Goal: Task Accomplishment & Management: Complete application form

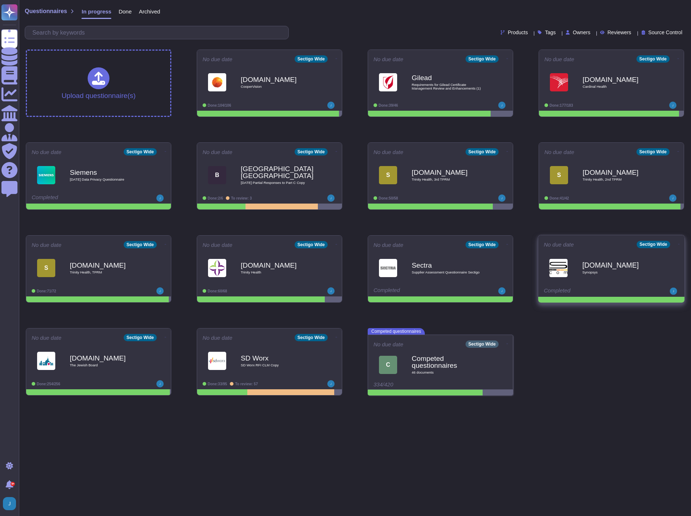
click at [620, 265] on b "[DOMAIN_NAME]" at bounding box center [618, 264] width 73 height 7
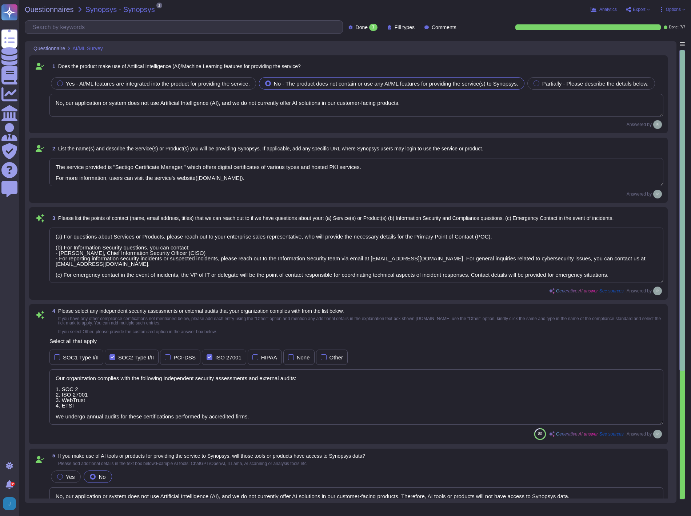
type textarea "No, our application or system does not use Artificial Intelligence (AI), and we…"
type textarea "The service provided is "Sectigo Certificate Manager," which offers digital cer…"
type textarea "(a) For questions about Services or Products, please reach out to your enterpri…"
type textarea "Our organization complies with the following independent security assessments a…"
type textarea "No, our application or system does not use Artificial Intelligence (AI), and we…"
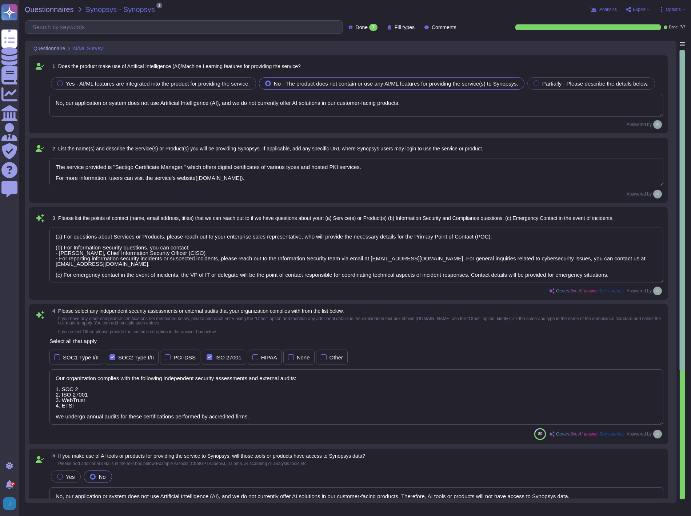
type textarea "Our application or system does not use Artificial Intelligence (AI), and we do …"
type textarea "Please refer our SOC 2 report."
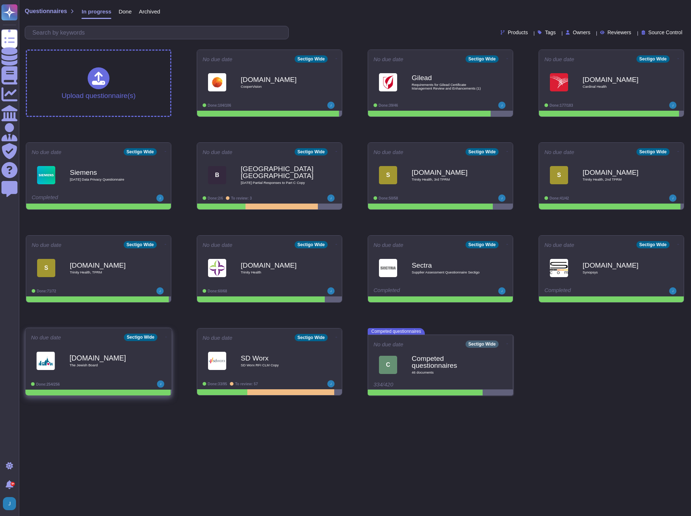
click at [336, 60] on icon at bounding box center [336, 59] width 1 height 2
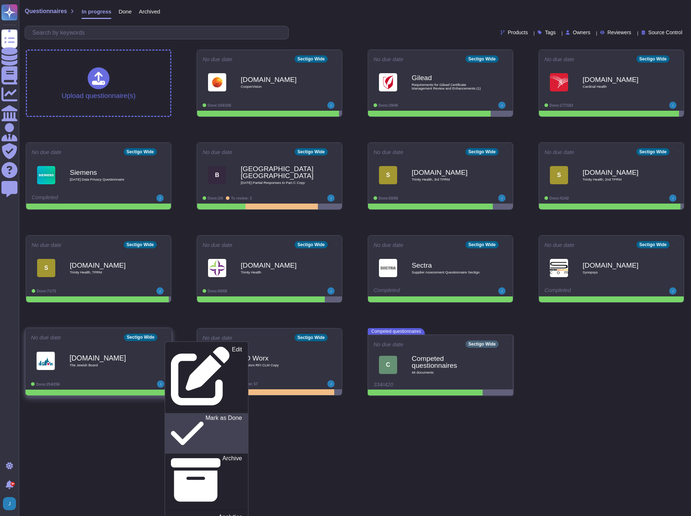
click at [206, 415] on p "Mark as Done" at bounding box center [224, 433] width 37 height 37
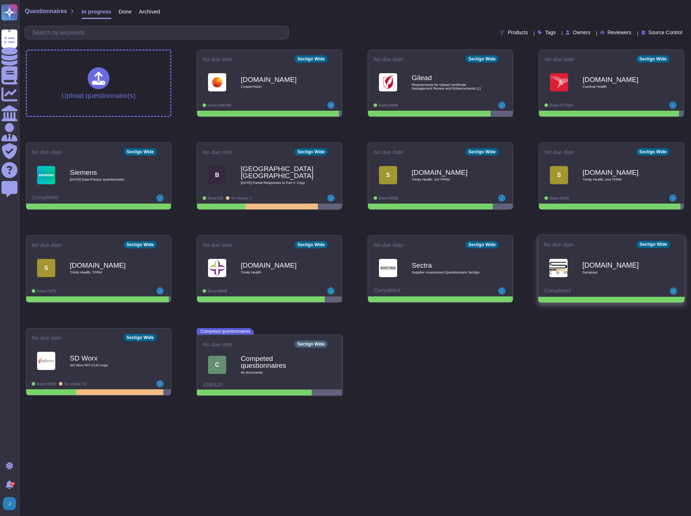
click at [337, 60] on icon at bounding box center [336, 59] width 1 height 2
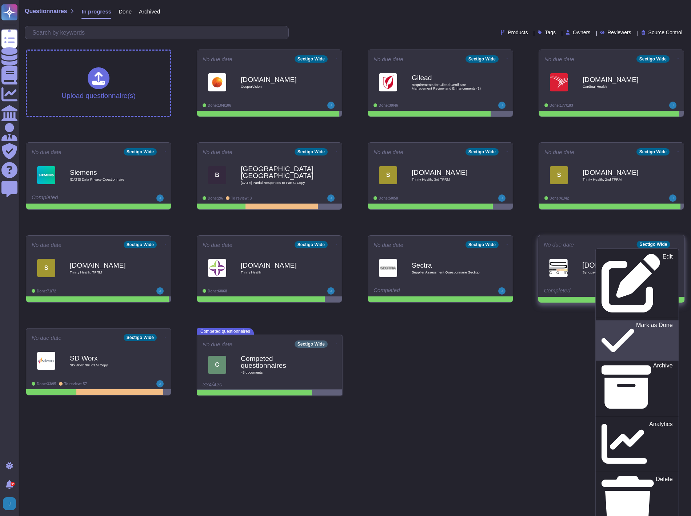
click at [636, 322] on p "Mark as Done" at bounding box center [654, 340] width 37 height 37
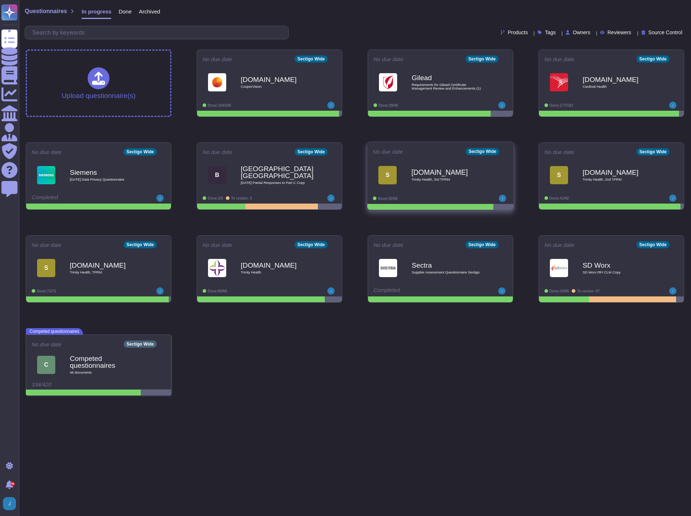
click at [415, 182] on div "[DOMAIN_NAME] Trinity Health, 3rd TPRM" at bounding box center [447, 174] width 73 height 29
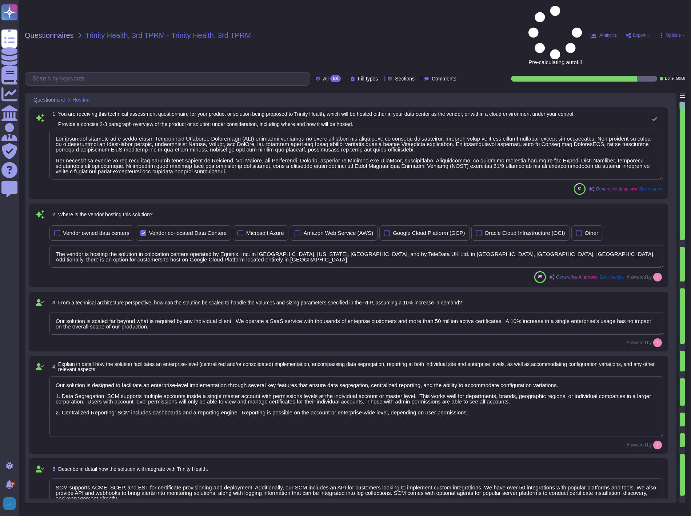
type textarea "Our proposed solution is a cloud-based Certificate Lifecycle Management (CLM) p…"
type textarea "The vendor is hosting the solution in colocation centers operated by Equinix, I…"
type textarea "Our solution is scaled far beyond what is required by any individual client. We…"
type textarea "Our solution is designed to facilitate an enterprise-level implementation throu…"
type textarea "SCM supports ACME, SCEP, and EST for certificate provisioning and deployment. A…"
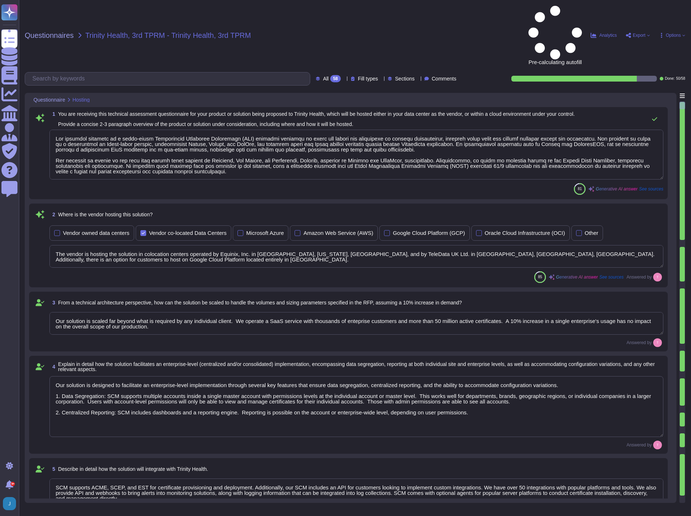
type textarea "No integration will be required for the services; however, certain integrations…"
type textarea "Our product's architecture is built on a combination of Linux-based systems, sp…"
type textarea "Yes, our solution has documented change management procedures that include a fo…"
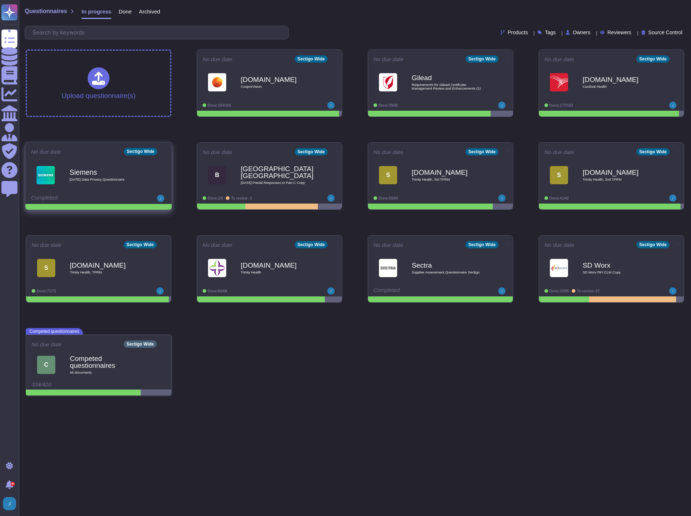
click at [113, 166] on div "Siemens [DATE] Data Privacy Questionnaire" at bounding box center [105, 174] width 73 height 29
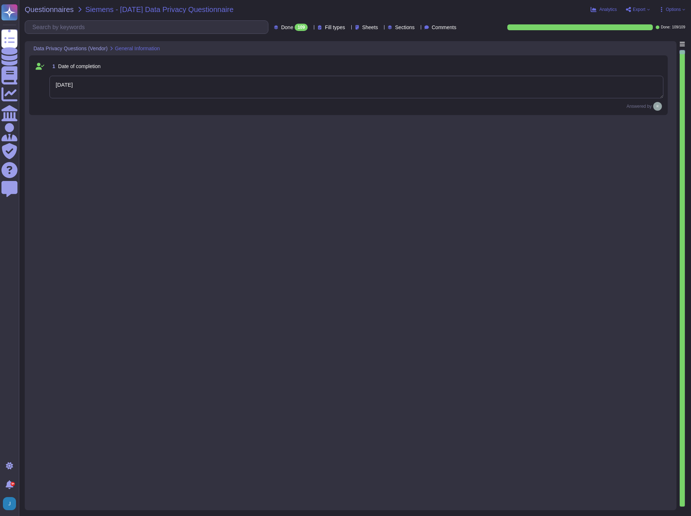
type textarea "[DATE]"
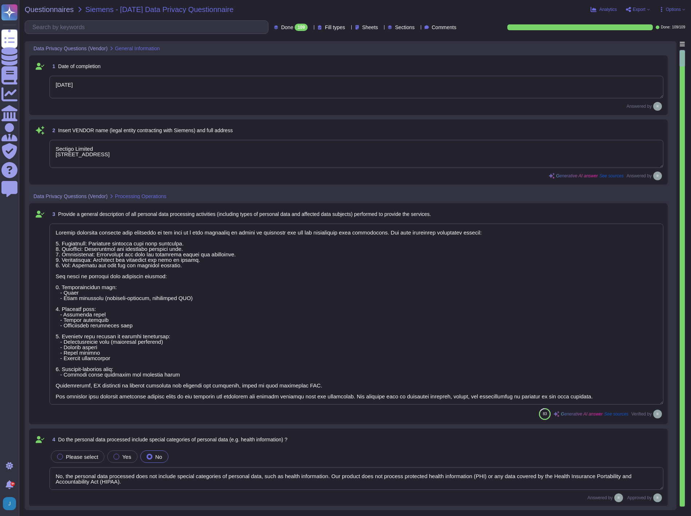
type textarea "Sectigo Limited [STREET_ADDRESS]"
type textarea "Sectigo processes personal data primarily in the role of a data processor on be…"
type textarea "No, the personal data processed does not include special categories of personal…"
type textarea "Yes, our organization has appointed a data protection officer who is responsibl…"
type textarea "Our data centers where the solution is hosted are located in the [GEOGRAPHIC_DA…"
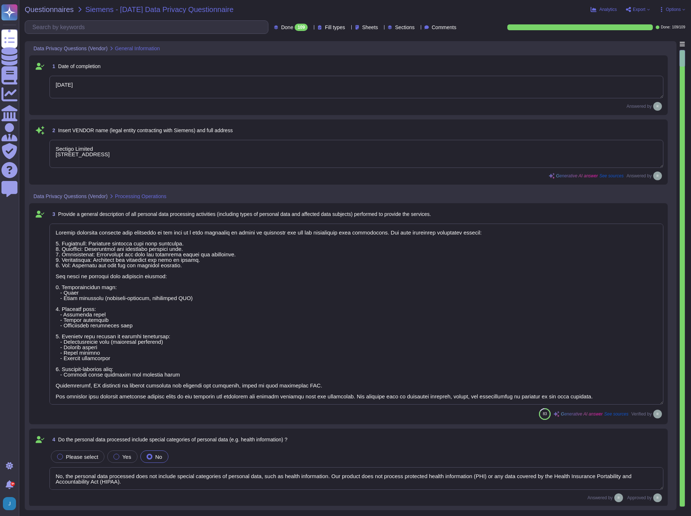
scroll to position [1, 0]
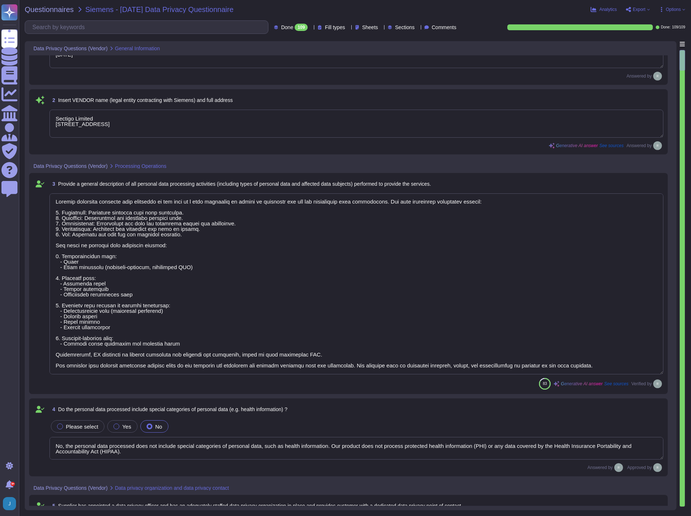
type textarea "The data centers are operated by Equinix, Inc. and TeleData UK Ltd.."
type textarea "Yes, Siemens can select the data center location for hosting customer personal …"
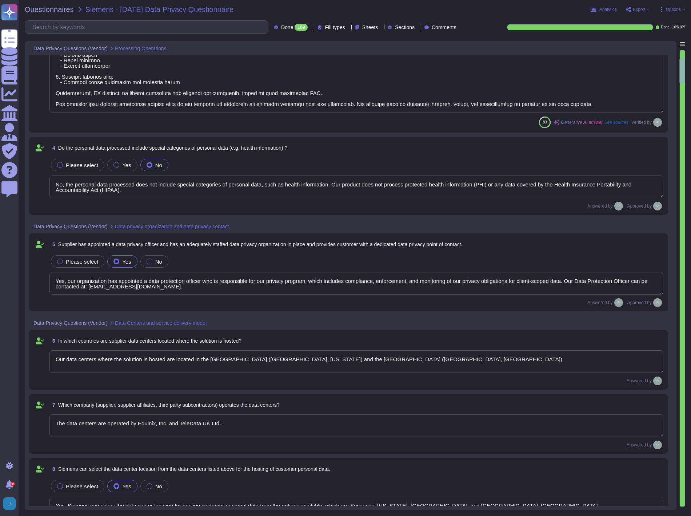
type textarea "No, we do not engage sub-processors for this service."
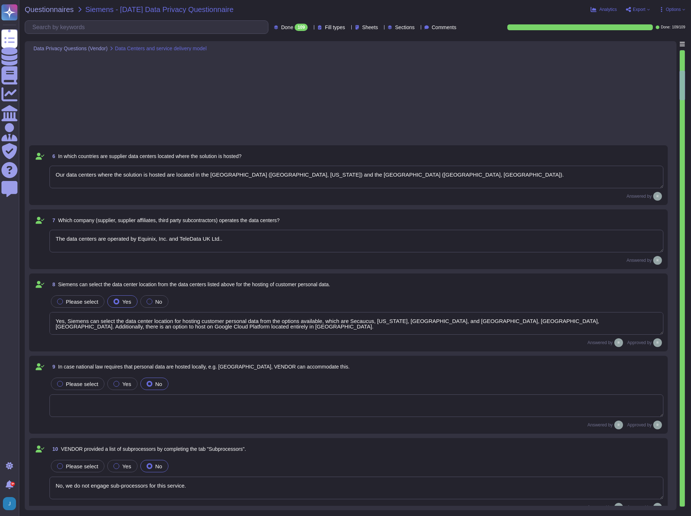
type textarea "All personal data in transit is encrypted using TLS 1.2 or higher. This strong …"
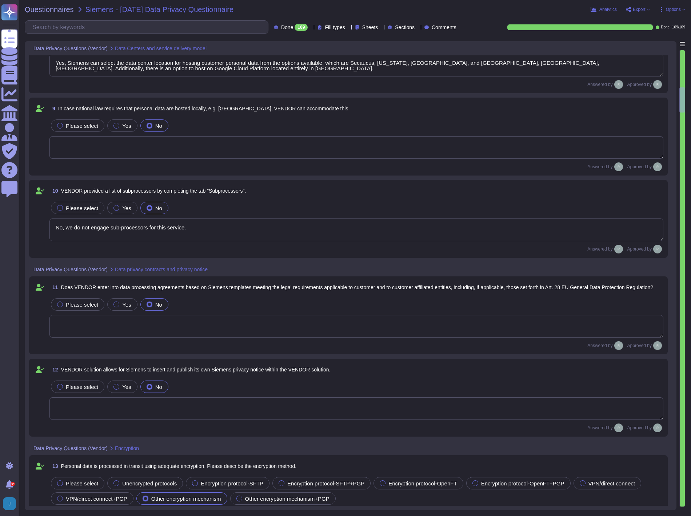
scroll to position [849, 0]
type textarea "Personal data at rest is encrypted using AES-256 encryption, which ensures that…"
type textarea "Customers keep their own keys. They may elect to have private keys stored on th…"
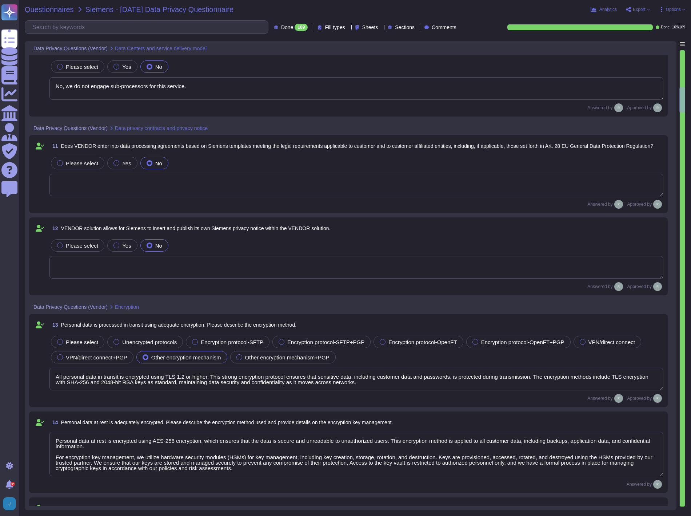
click at [39, 9] on span "Questionnaires" at bounding box center [49, 9] width 49 height 7
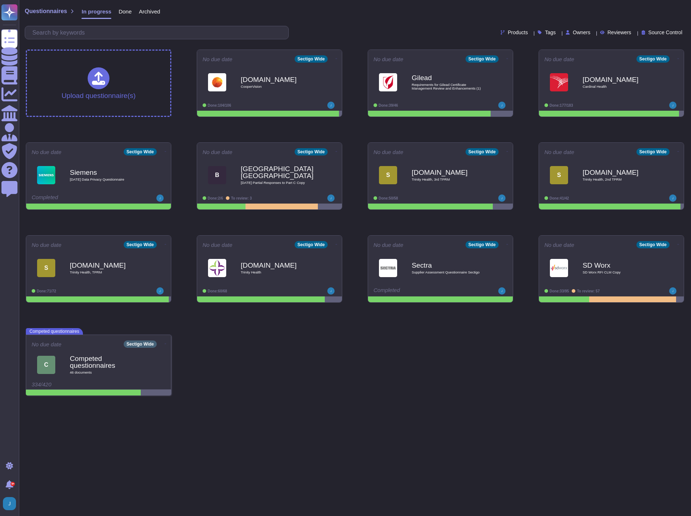
click at [123, 14] on span "Done" at bounding box center [125, 11] width 13 height 5
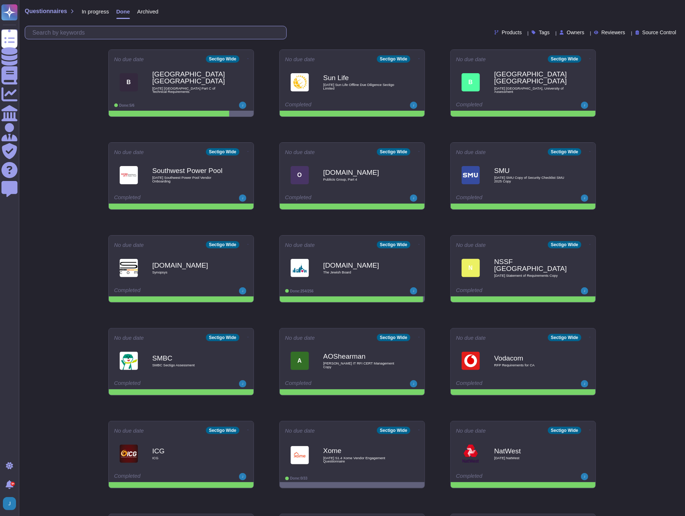
click at [122, 28] on input "text" at bounding box center [158, 32] width 258 height 13
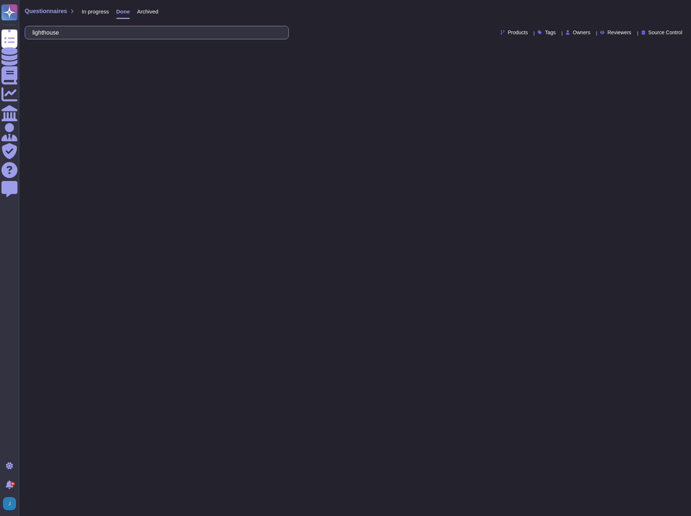
type input "lighthouse"
click at [107, 31] on input "lighthouse" at bounding box center [155, 32] width 252 height 13
drag, startPoint x: 98, startPoint y: 5, endPoint x: 93, endPoint y: 8, distance: 6.2
click at [93, 8] on div "Questionnaires In progress Done Archived lighthouse Products Tags Owners Review…" at bounding box center [355, 22] width 672 height 44
click at [93, 9] on span "In progress" at bounding box center [94, 11] width 27 height 5
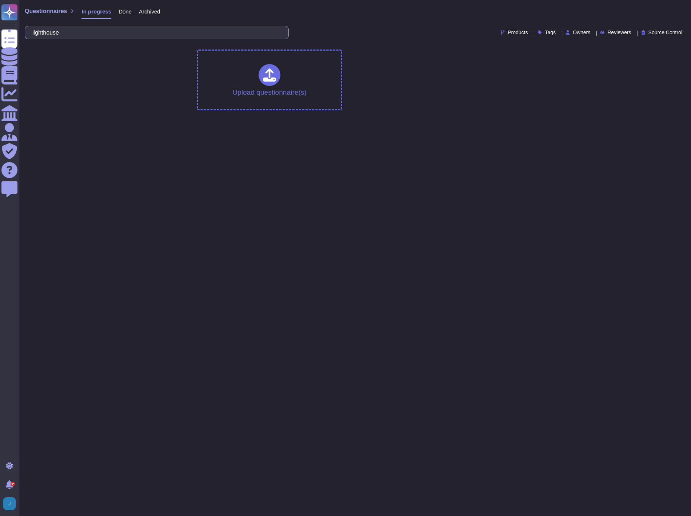
click at [84, 33] on input "lighthouse" at bounding box center [155, 32] width 252 height 13
click at [141, 11] on span "Archived" at bounding box center [149, 11] width 21 height 5
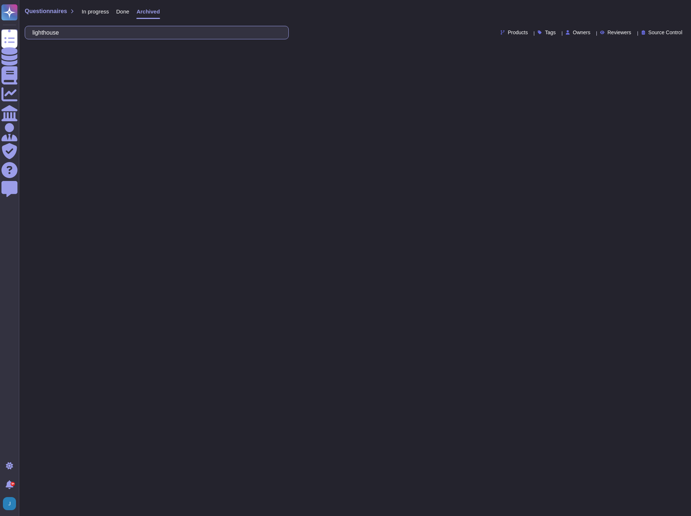
click at [123, 29] on input "lighthouse" at bounding box center [155, 32] width 252 height 13
click at [86, 15] on div "In progress" at bounding box center [91, 13] width 35 height 15
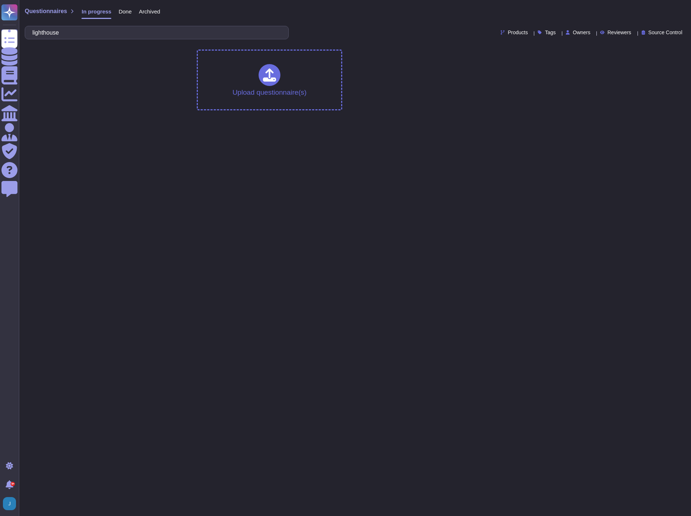
click at [50, 14] on span "Questionnaires" at bounding box center [46, 11] width 42 height 6
